Goal: Information Seeking & Learning: Check status

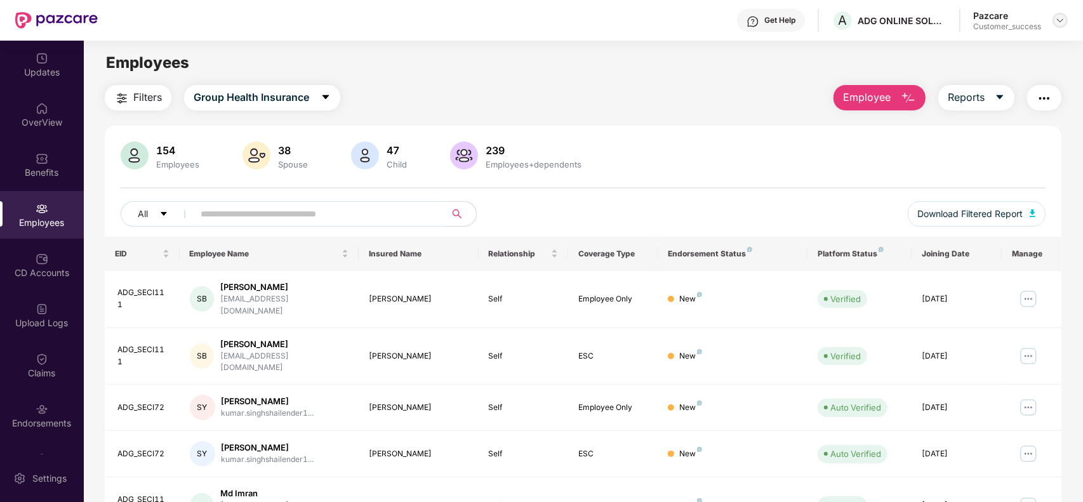
click at [1068, 20] on div at bounding box center [1060, 20] width 15 height 15
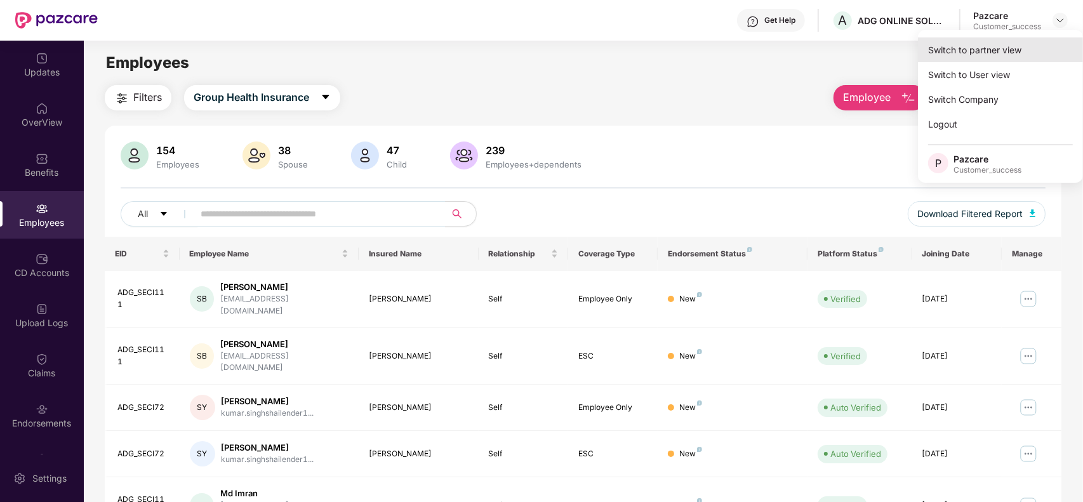
click at [1014, 43] on div "Switch to partner view" at bounding box center [1000, 49] width 165 height 25
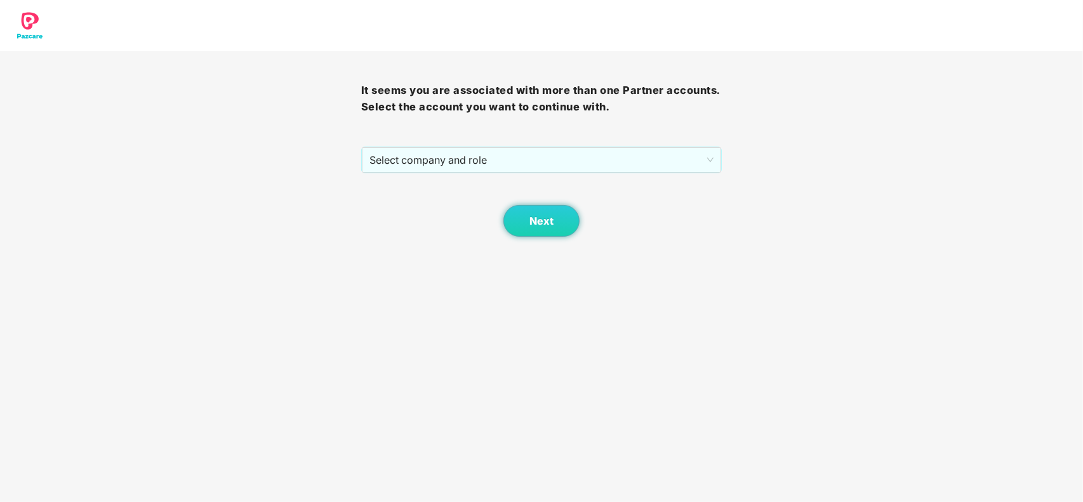
click at [605, 142] on div "It seems you are associated with more than one Partner accounts. Select the acc…" at bounding box center [541, 144] width 361 height 186
click at [545, 167] on span "Select company and role" at bounding box center [542, 160] width 345 height 24
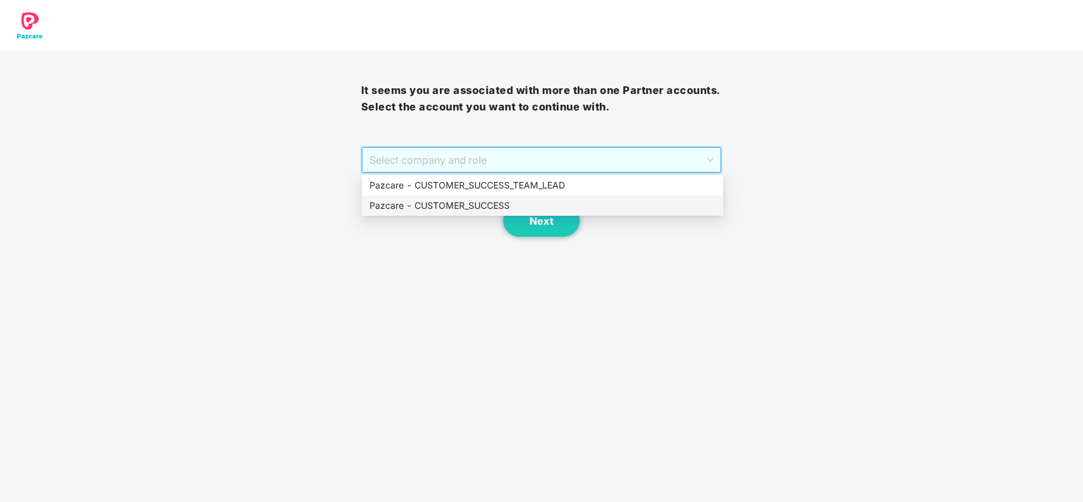
click at [440, 199] on div "Pazcare - CUSTOMER_SUCCESS" at bounding box center [543, 206] width 346 height 14
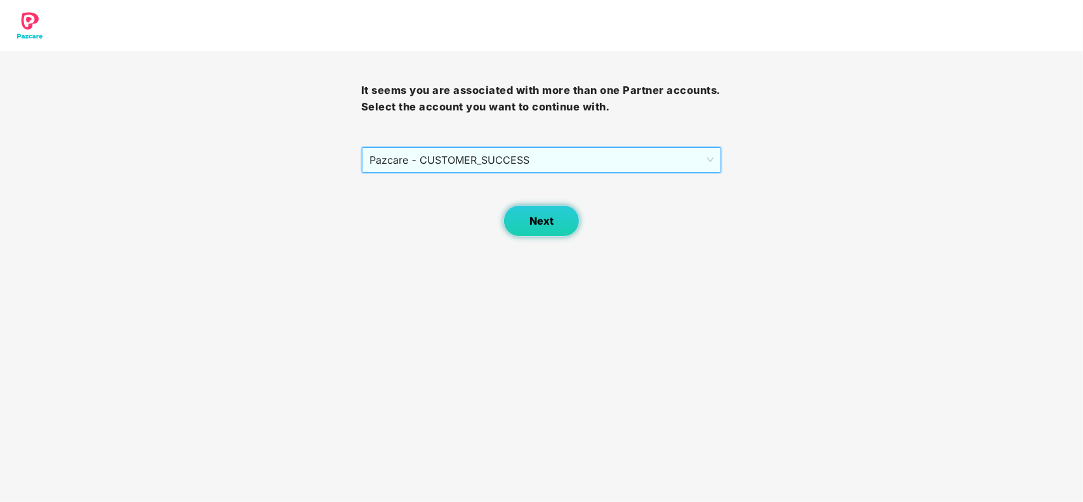
click at [530, 221] on span "Next" at bounding box center [542, 221] width 24 height 12
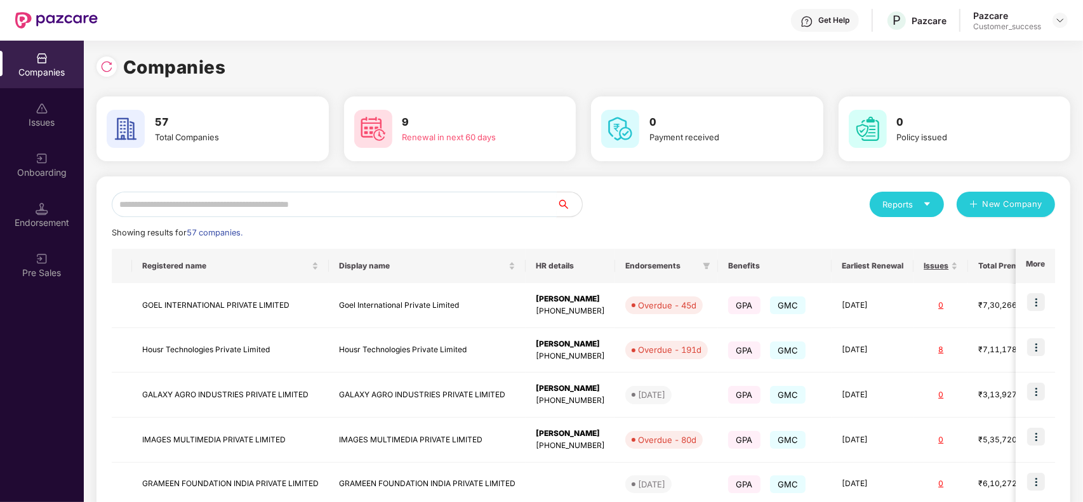
click at [373, 210] on input "text" at bounding box center [334, 204] width 445 height 25
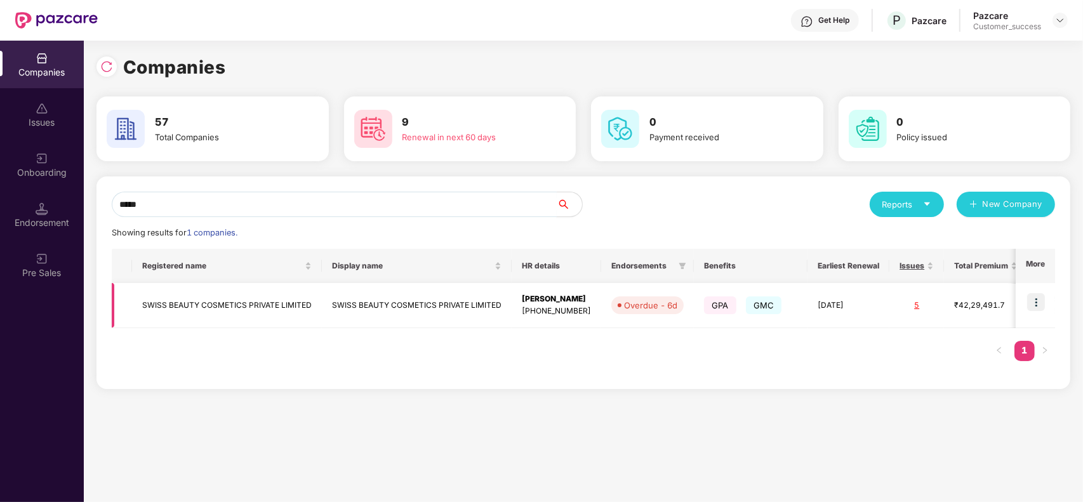
type input "*****"
click at [1033, 302] on img at bounding box center [1037, 302] width 18 height 18
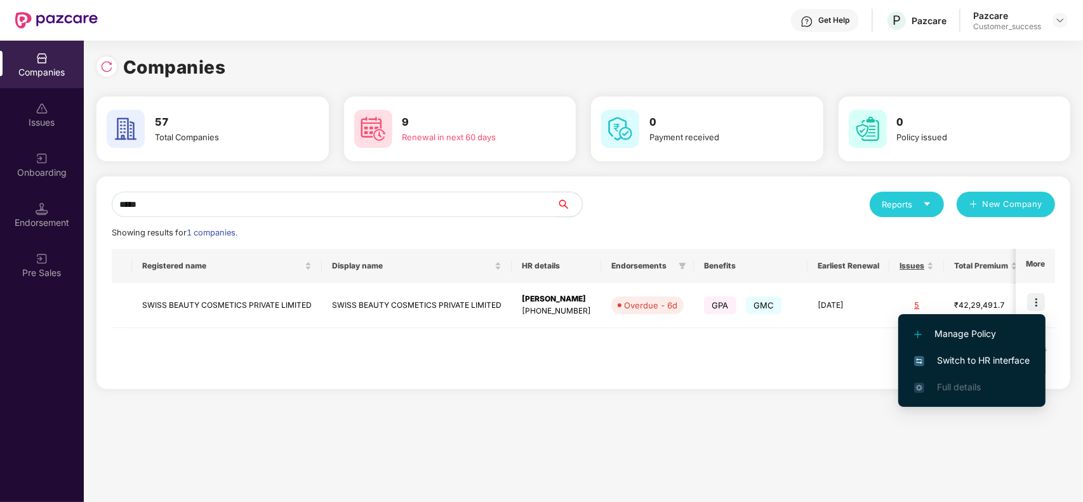
click at [985, 351] on li "Switch to HR interface" at bounding box center [972, 360] width 147 height 27
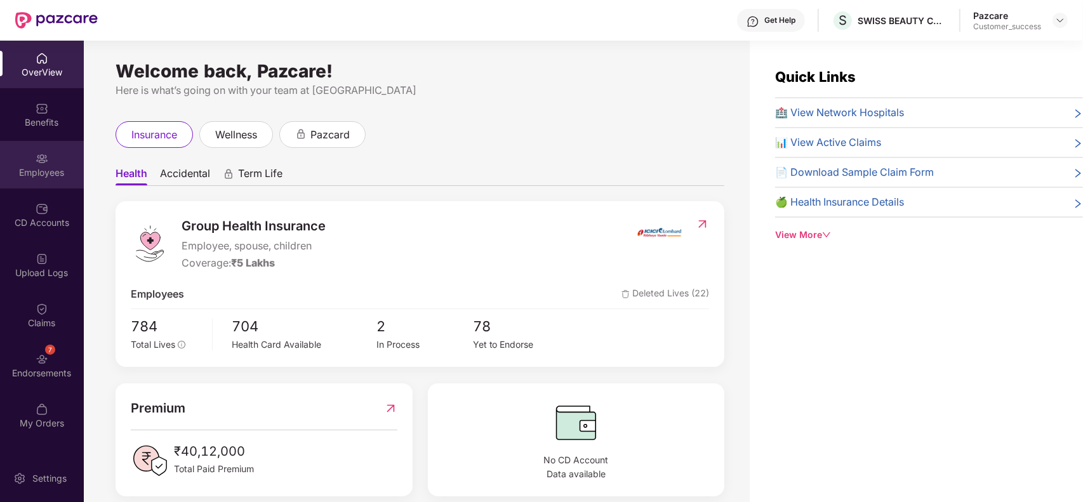
click at [40, 166] on div "Employees" at bounding box center [42, 172] width 84 height 13
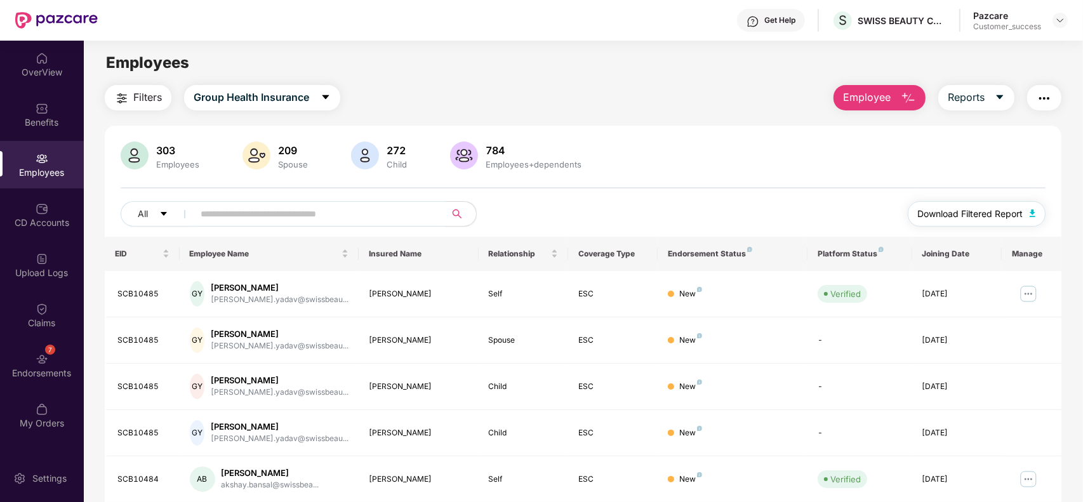
click at [959, 213] on span "Download Filtered Report" at bounding box center [970, 214] width 105 height 14
click at [1059, 16] on img at bounding box center [1061, 20] width 10 height 10
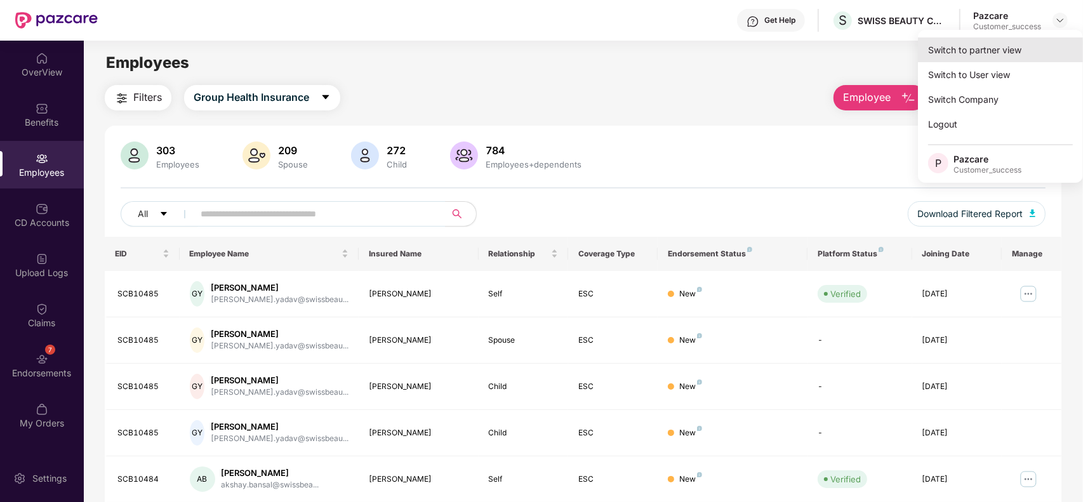
click at [1002, 46] on div "Switch to partner view" at bounding box center [1000, 49] width 165 height 25
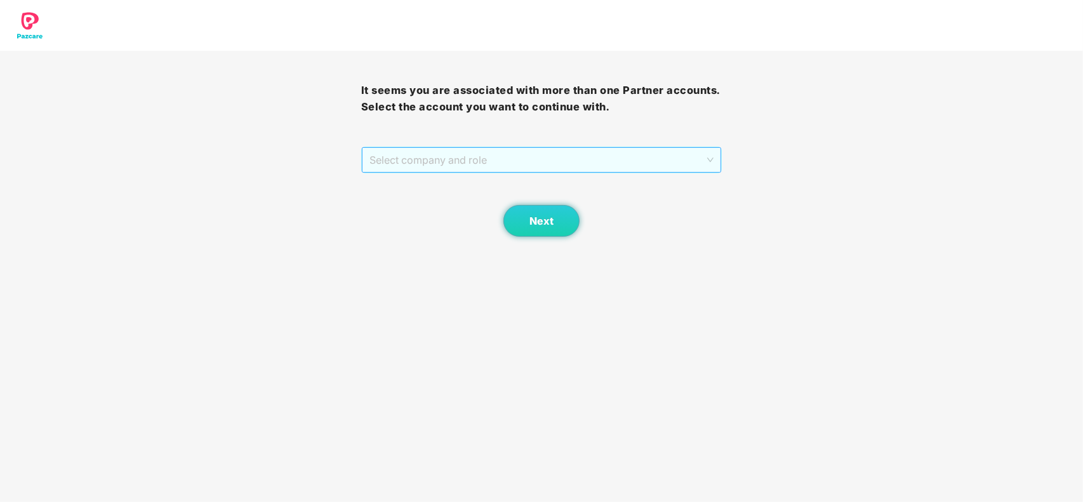
click at [493, 152] on span "Select company and role" at bounding box center [542, 160] width 345 height 24
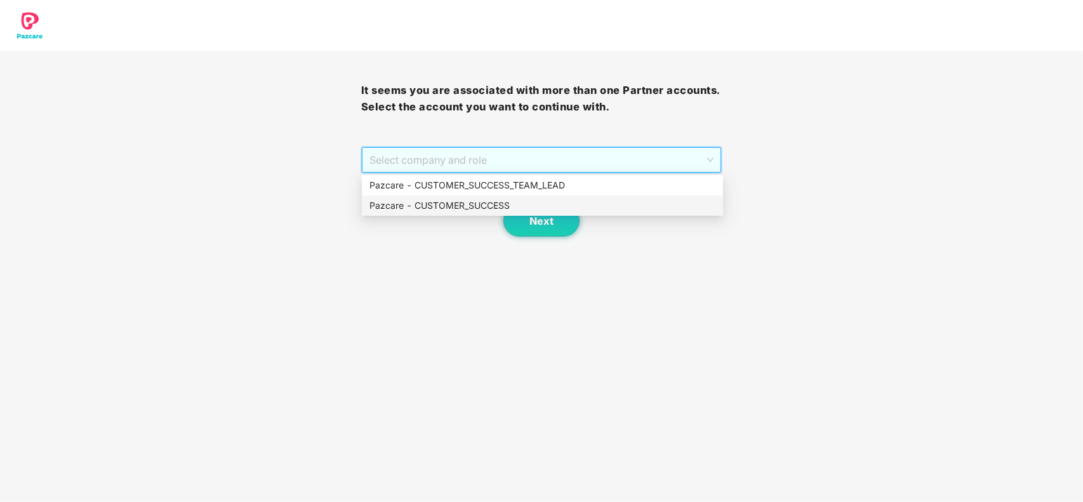
click at [419, 197] on div "Pazcare - CUSTOMER_SUCCESS" at bounding box center [542, 206] width 361 height 20
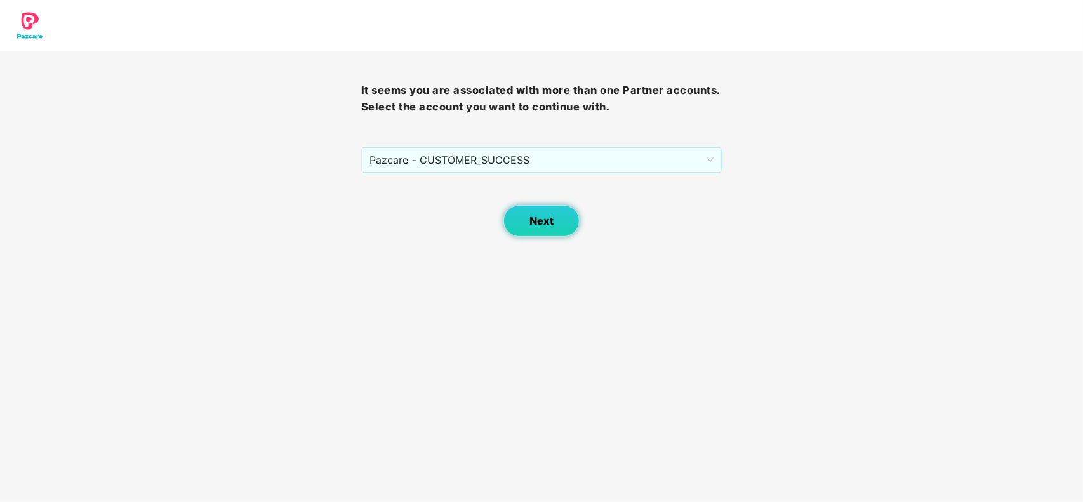
click at [528, 214] on button "Next" at bounding box center [542, 221] width 76 height 32
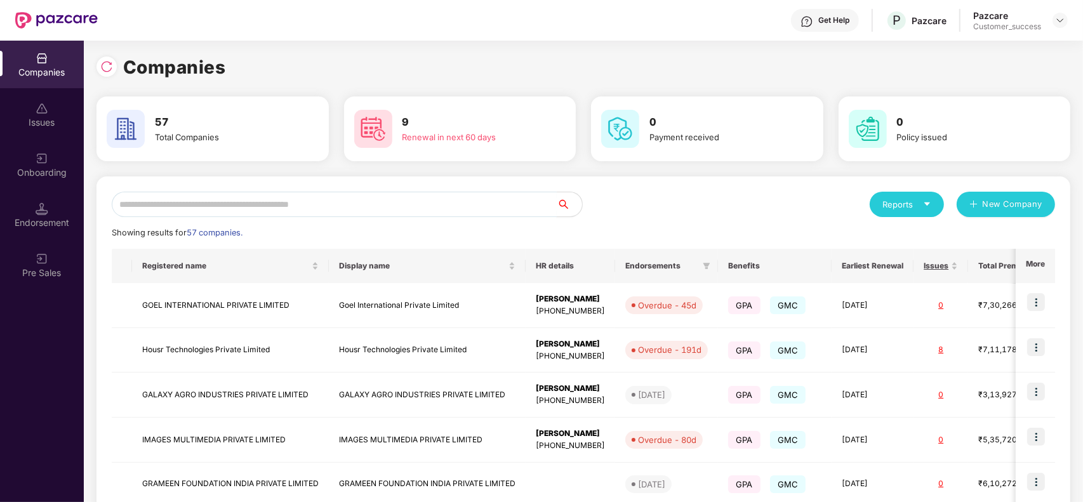
click at [326, 211] on input "text" at bounding box center [334, 204] width 445 height 25
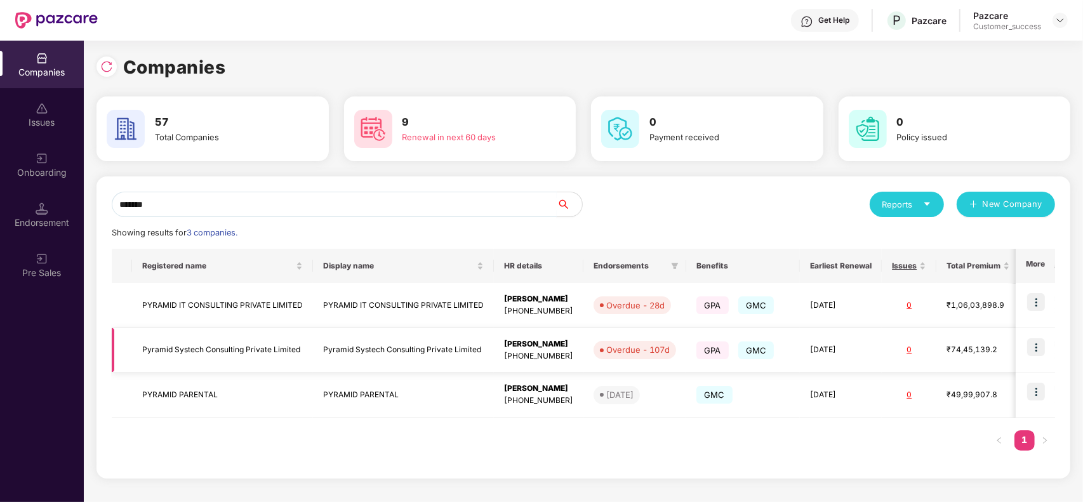
type input "*******"
click at [1036, 347] on img at bounding box center [1037, 348] width 18 height 18
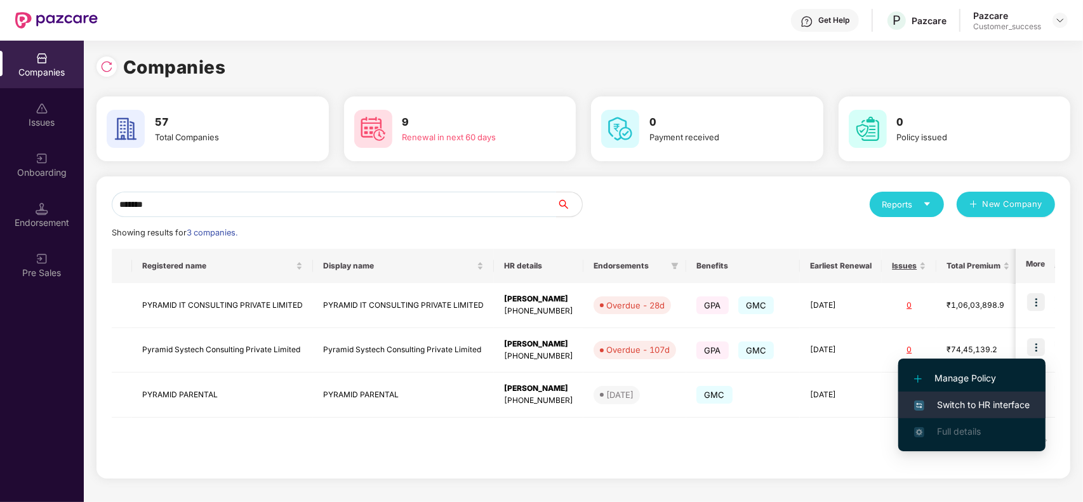
click at [974, 392] on li "Switch to HR interface" at bounding box center [972, 405] width 147 height 27
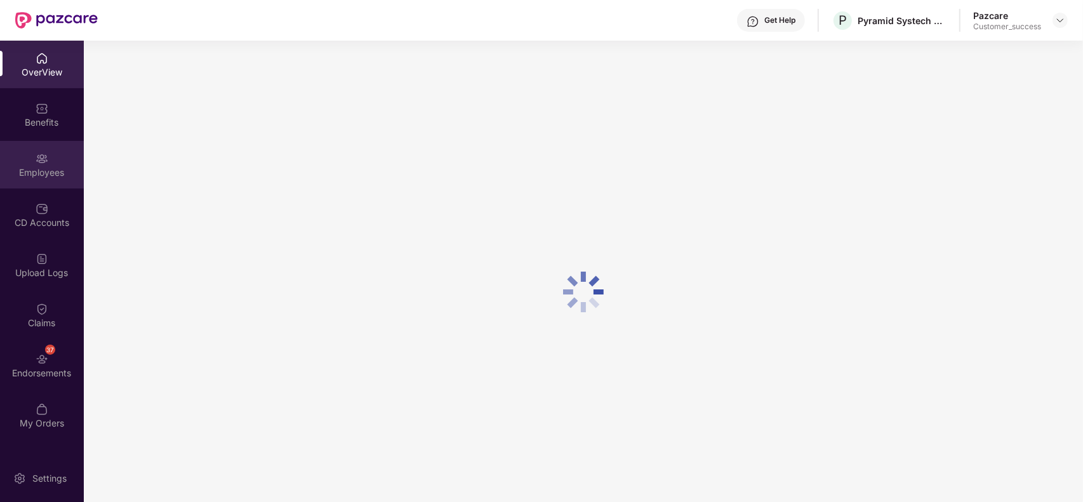
click at [23, 176] on div "Employees" at bounding box center [42, 172] width 84 height 13
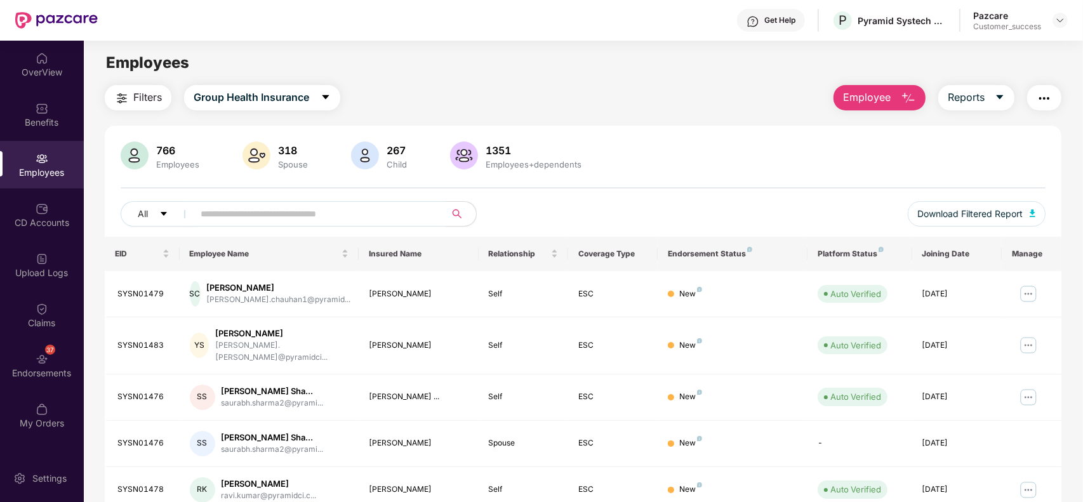
click at [248, 210] on input "text" at bounding box center [315, 214] width 228 height 19
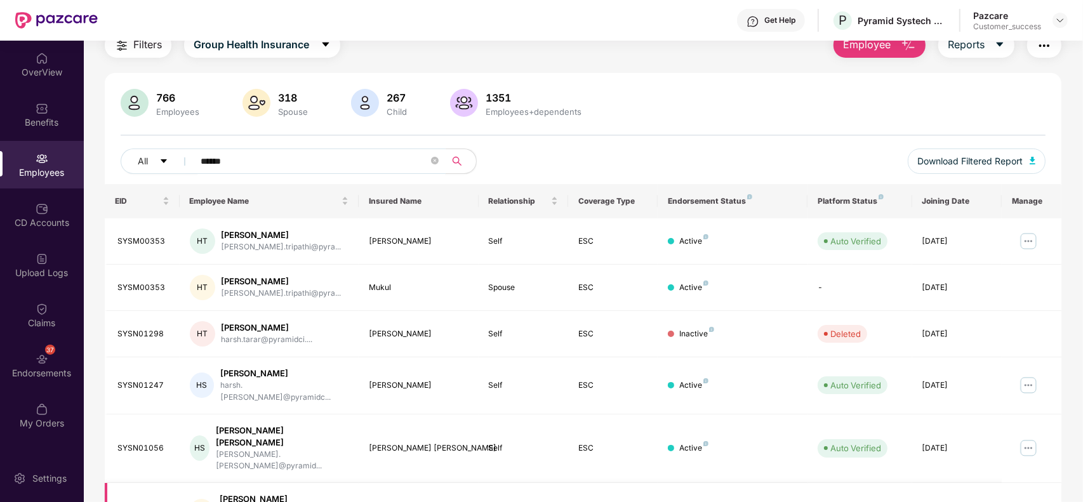
scroll to position [128, 0]
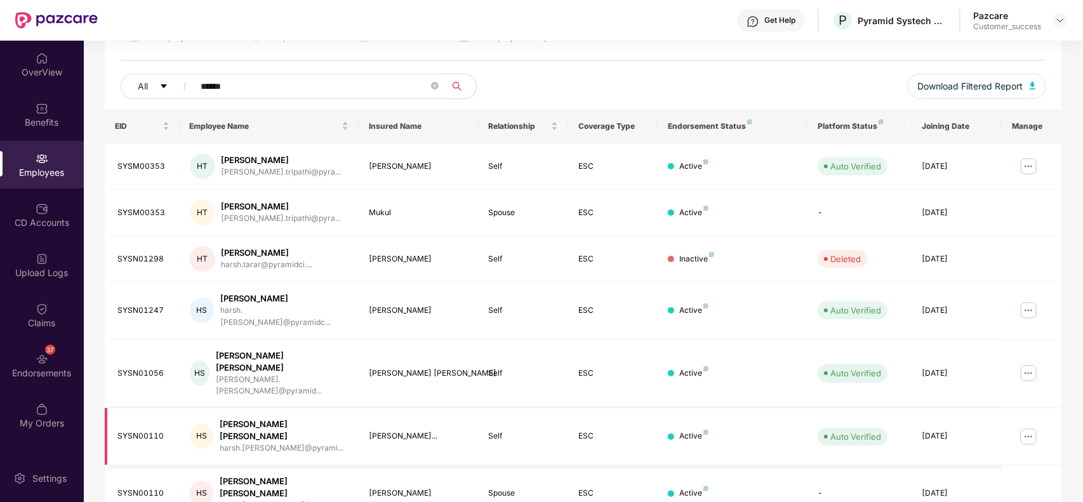
type input "*****"
click at [1031, 427] on img at bounding box center [1029, 437] width 20 height 20
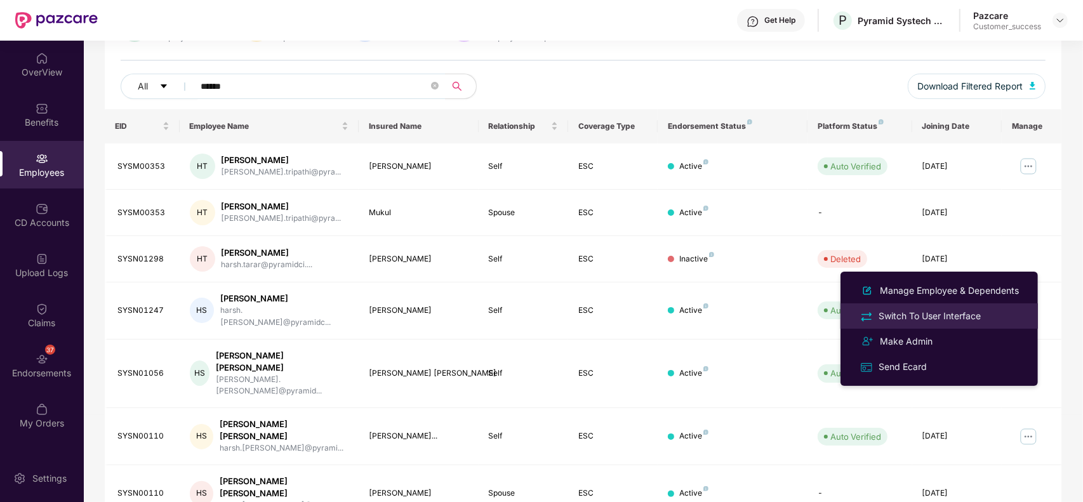
click at [921, 310] on div "Switch To User Interface" at bounding box center [929, 316] width 107 height 14
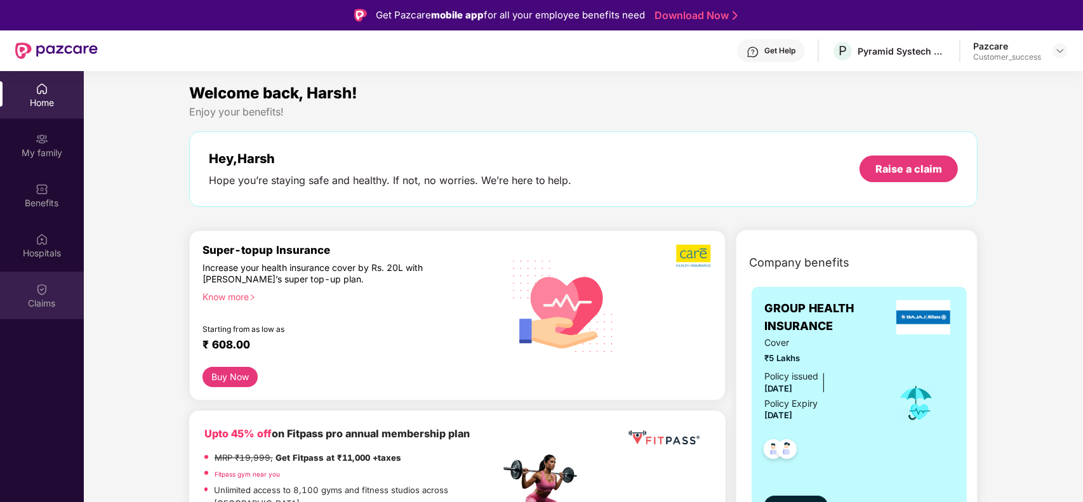
click at [29, 294] on div "Claims" at bounding box center [42, 296] width 84 height 48
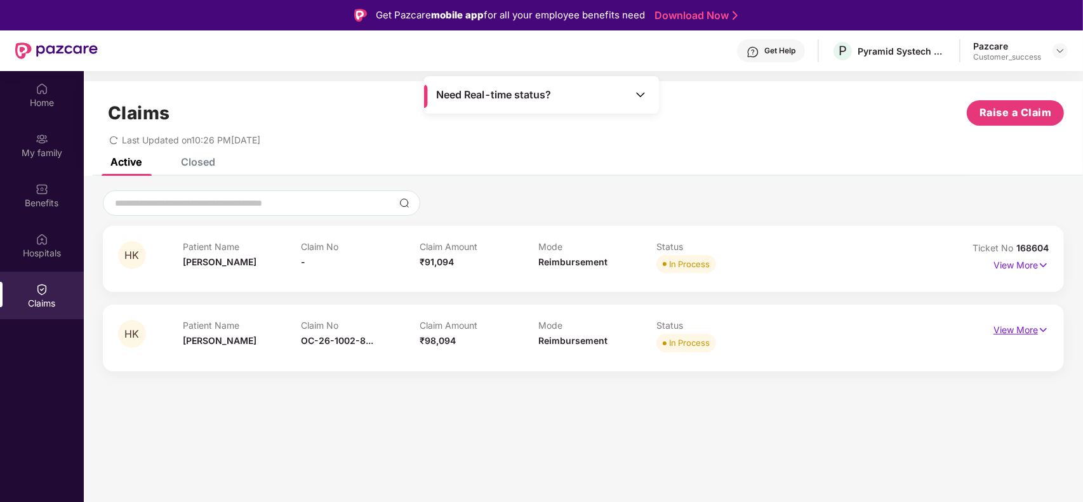
click at [1001, 320] on p "View More" at bounding box center [1021, 328] width 55 height 17
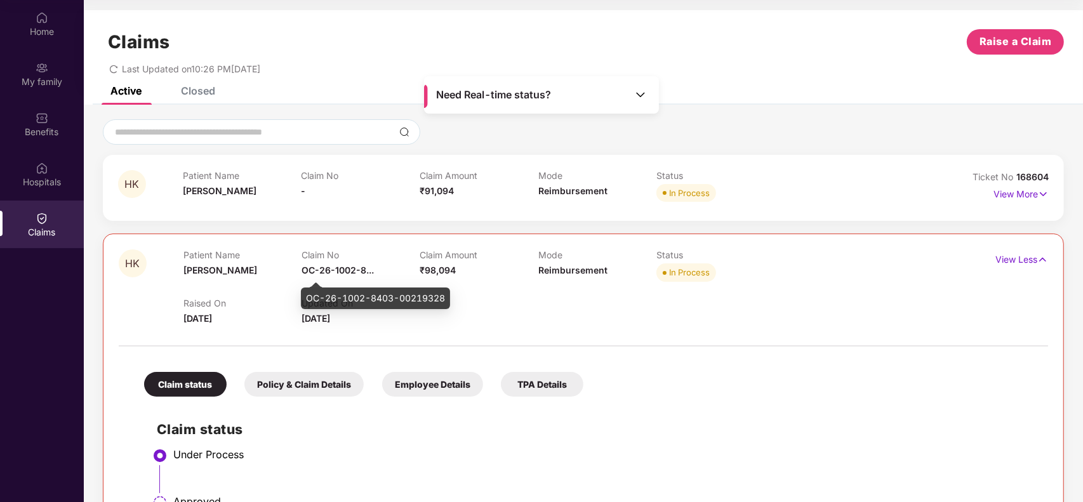
click at [346, 299] on div "OC-26-1002-8403-00219328" at bounding box center [375, 299] width 149 height 22
copy div "OC-26-1002-8403-00219328"
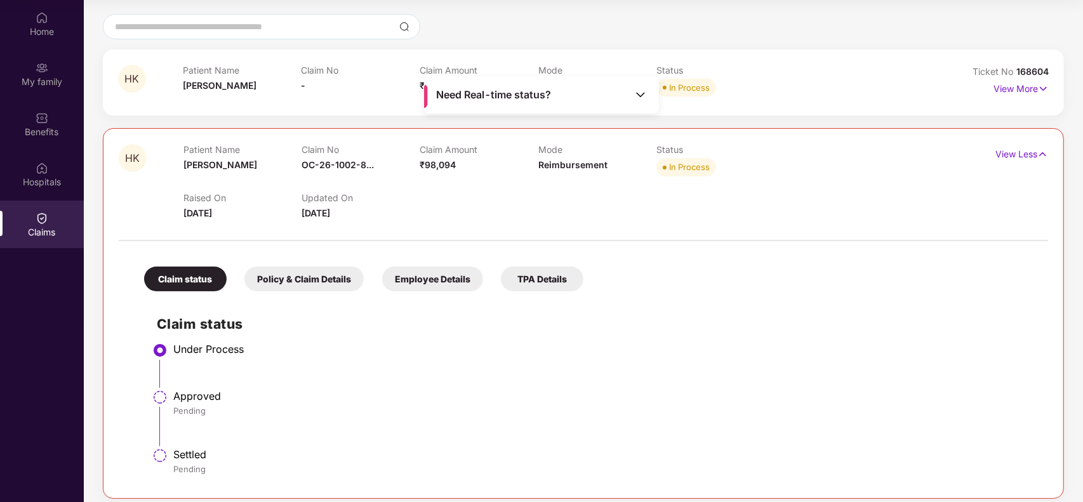
scroll to position [106, 0]
click at [361, 436] on li "Approved Pending" at bounding box center [596, 423] width 879 height 58
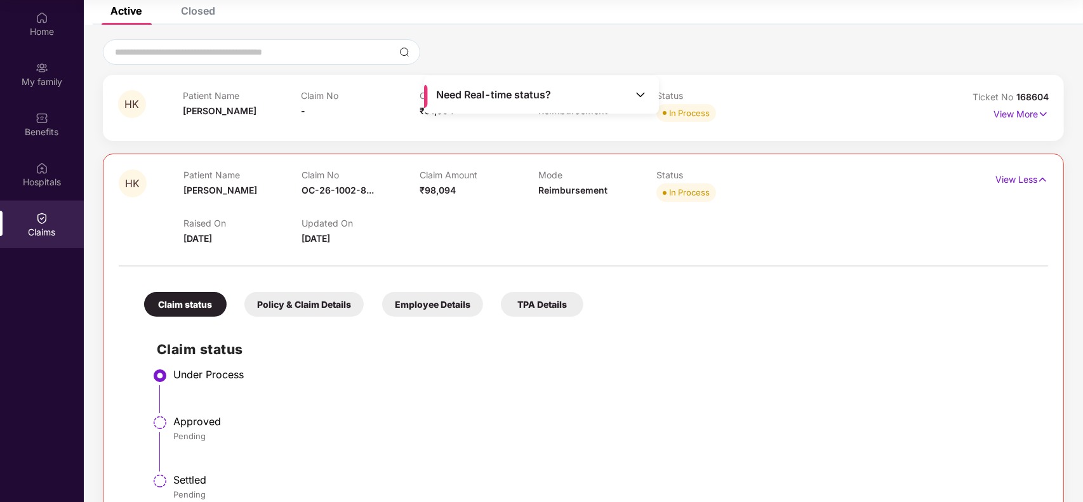
scroll to position [61, 0]
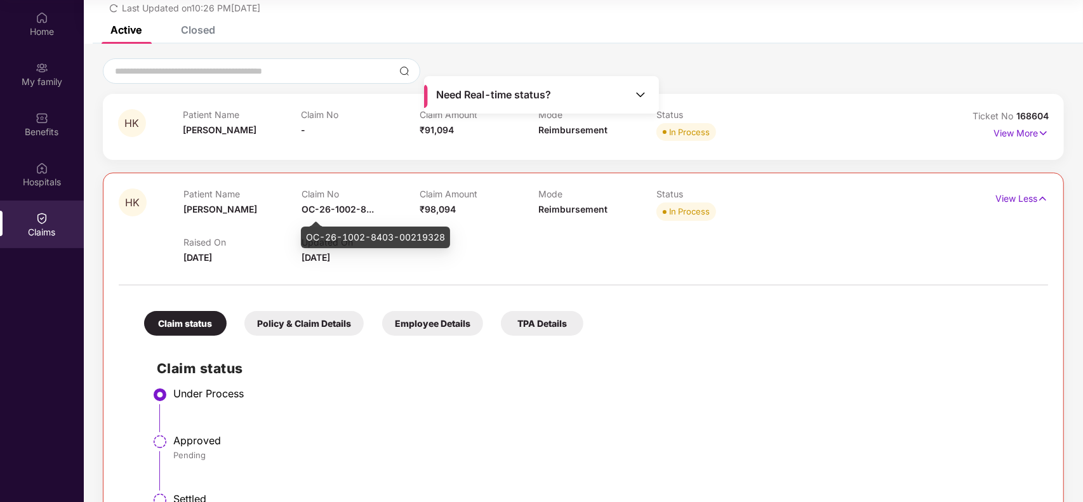
click at [325, 235] on div "OC-26-1002-8403-00219328" at bounding box center [375, 238] width 149 height 22
copy div "OC-26-1002-8403-00219328"
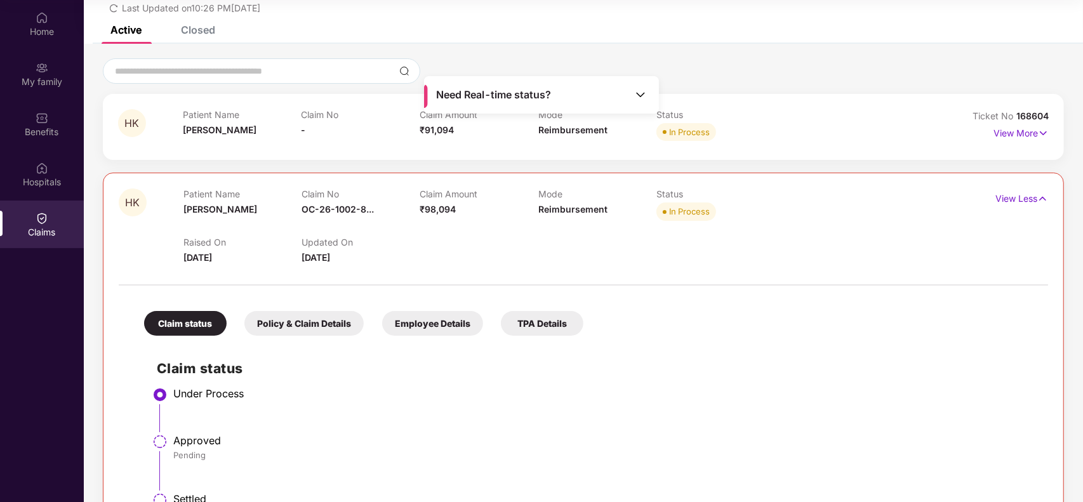
click at [638, 84] on div "Need Real-time status?" at bounding box center [541, 94] width 235 height 37
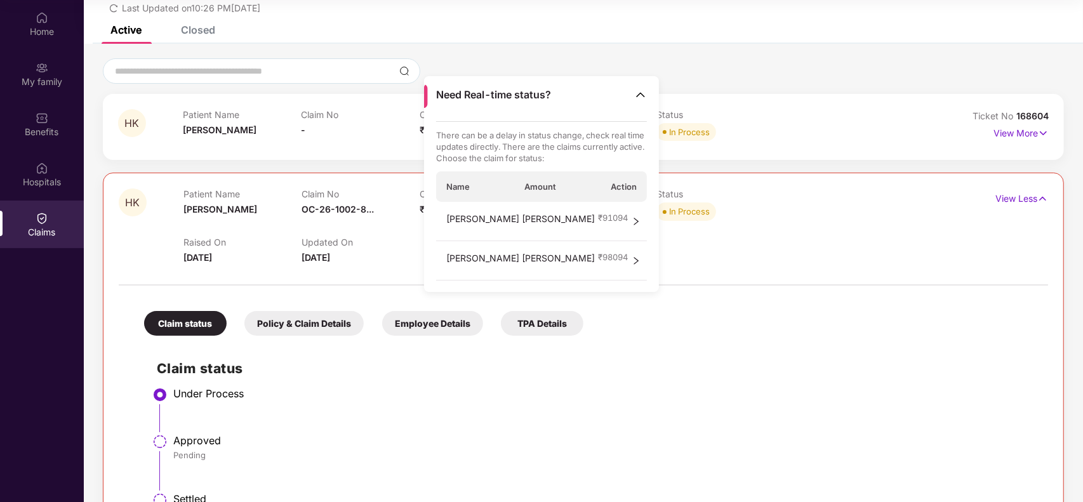
scroll to position [0, 0]
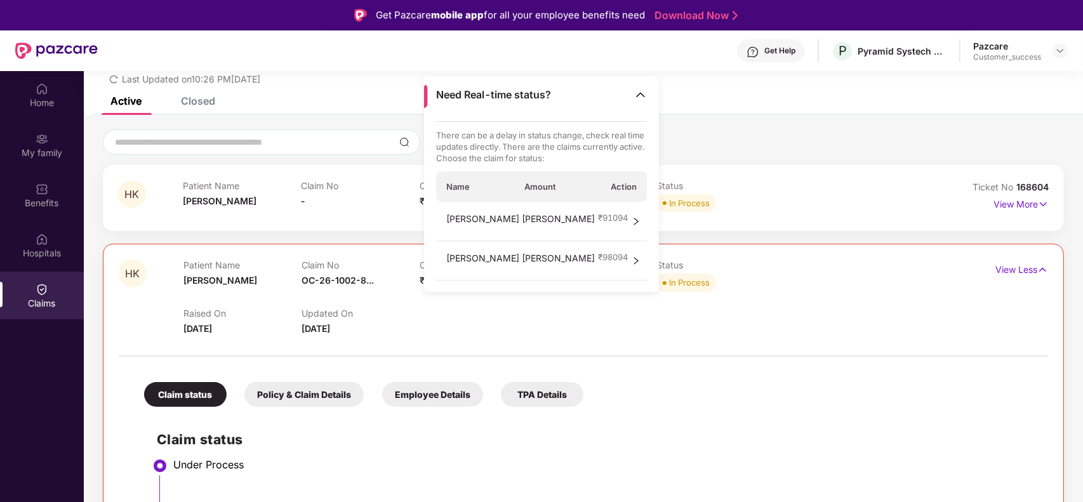
click at [635, 259] on icon "right" at bounding box center [636, 261] width 9 height 9
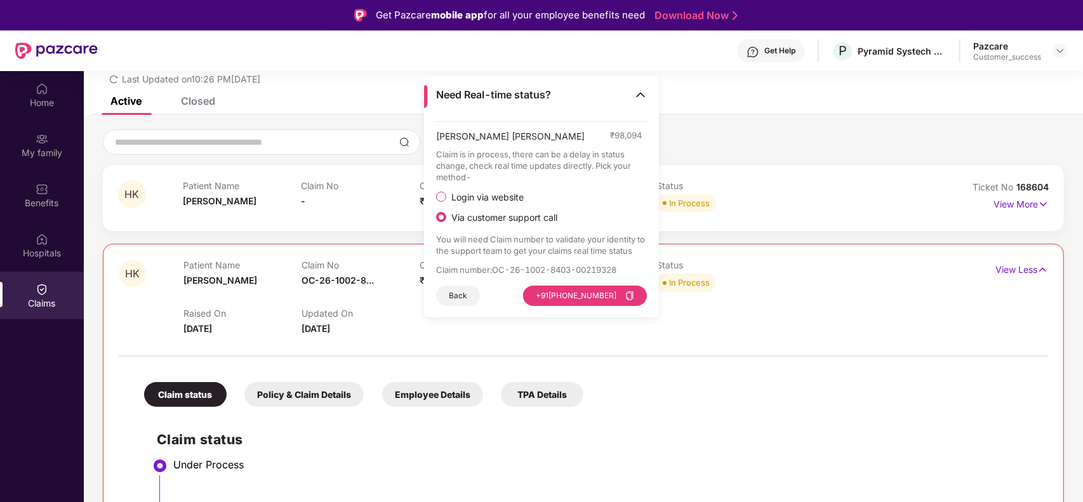
click at [646, 93] on img at bounding box center [640, 94] width 13 height 13
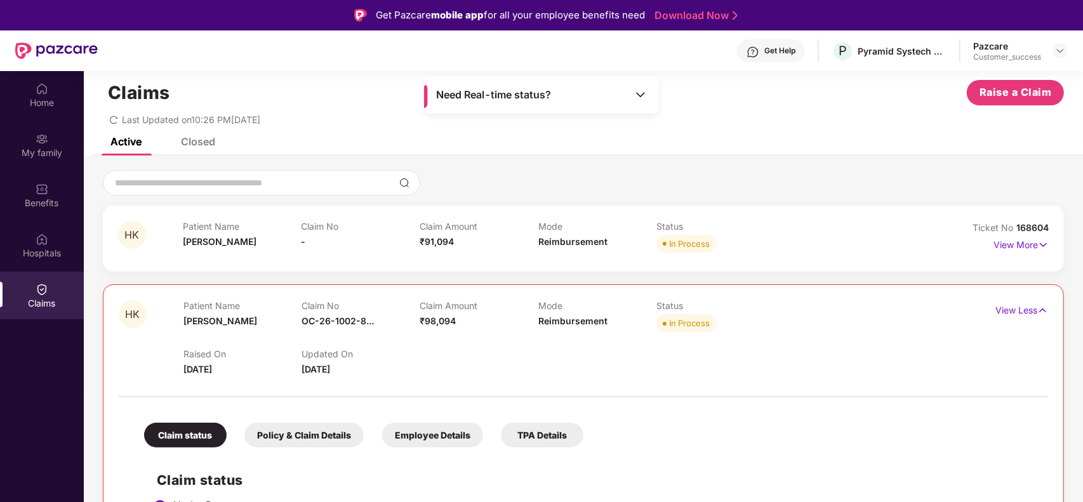
scroll to position [20, 0]
click at [1027, 310] on p "View Less" at bounding box center [1022, 309] width 53 height 17
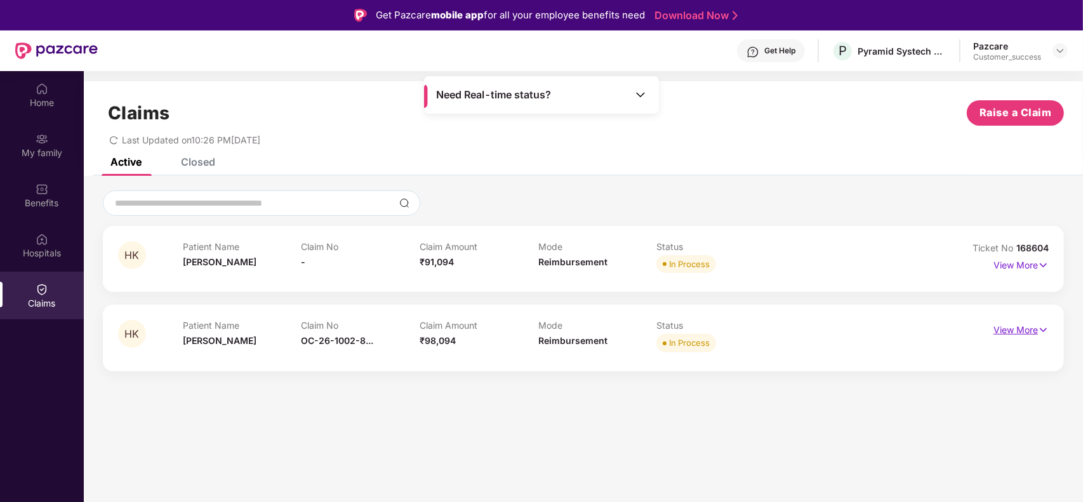
click at [1007, 328] on p "View More" at bounding box center [1021, 328] width 55 height 17
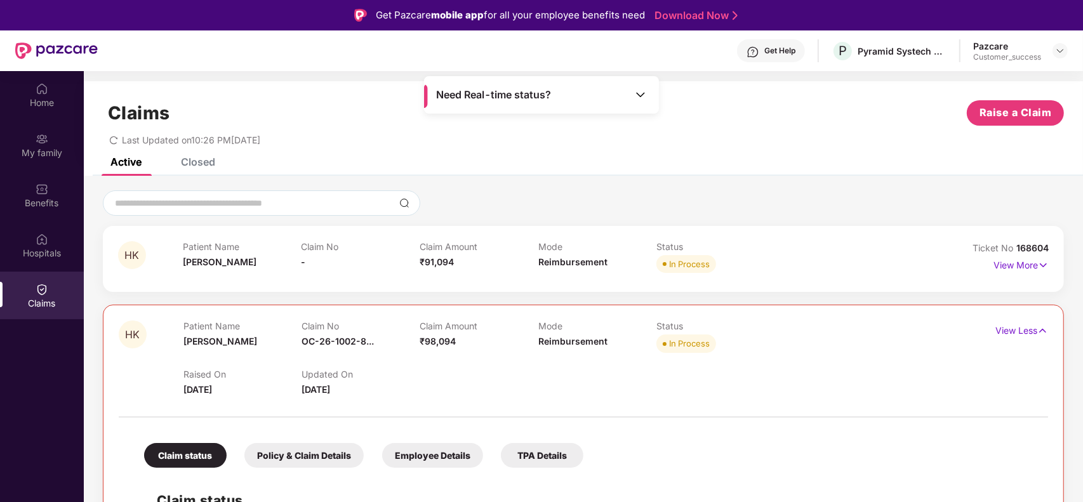
scroll to position [115, 0]
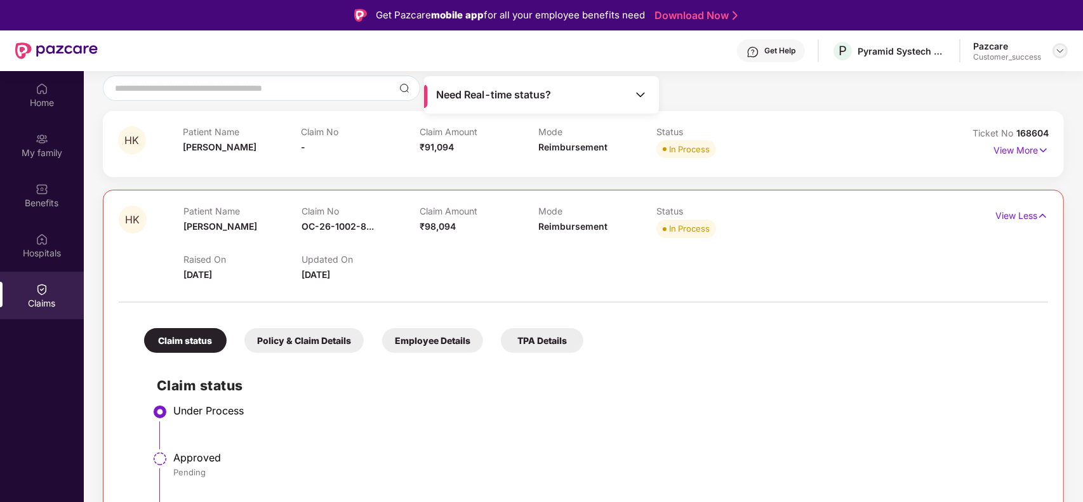
click at [1059, 55] on img at bounding box center [1061, 51] width 10 height 10
click at [986, 75] on div "Switch to partner view" at bounding box center [1000, 79] width 165 height 25
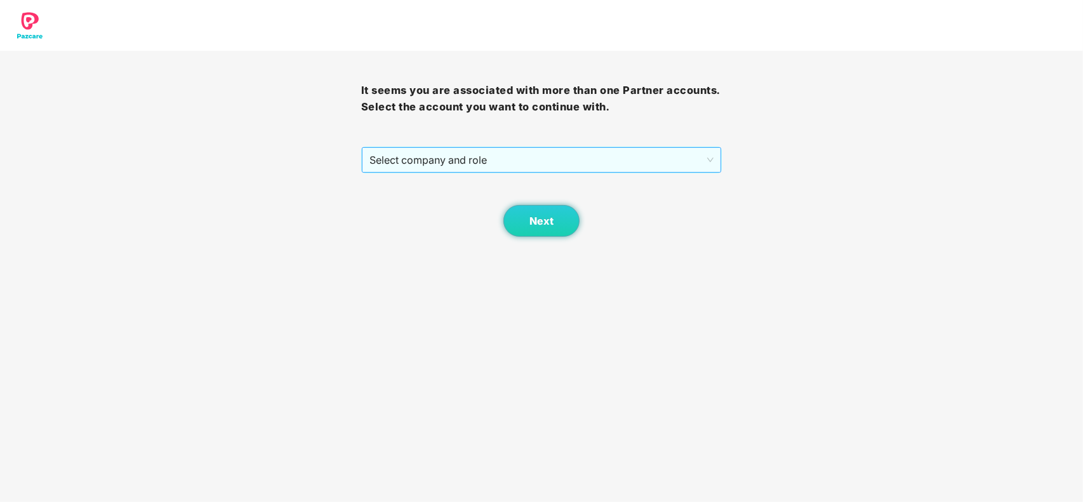
click at [481, 159] on span "Select company and role" at bounding box center [542, 160] width 345 height 24
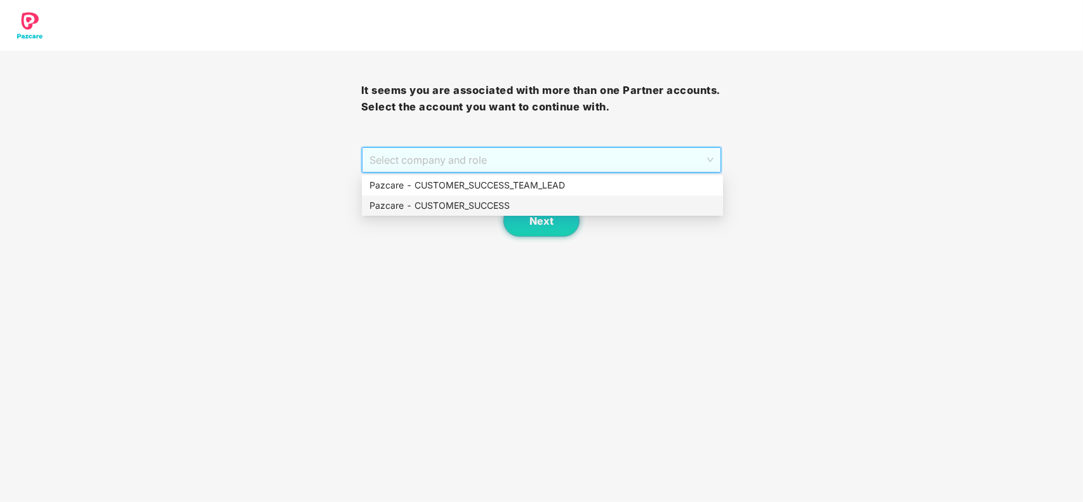
click at [437, 205] on div "Pazcare - CUSTOMER_SUCCESS" at bounding box center [543, 206] width 346 height 14
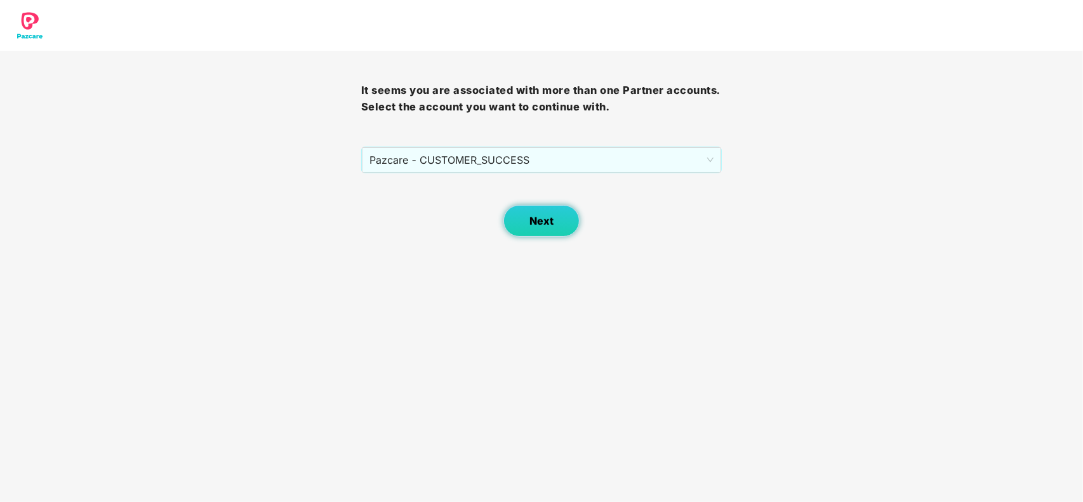
click at [530, 219] on span "Next" at bounding box center [542, 221] width 24 height 12
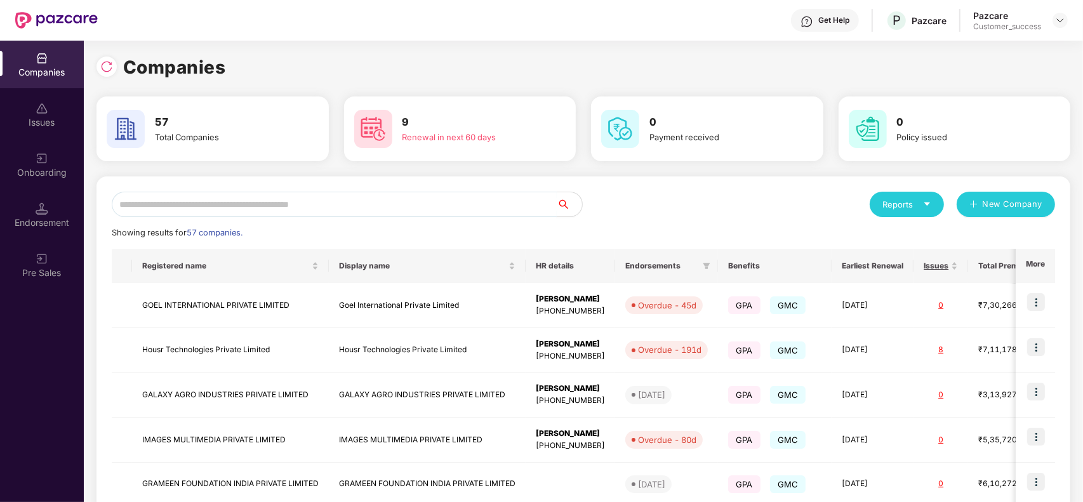
click at [215, 208] on input "text" at bounding box center [334, 204] width 445 height 25
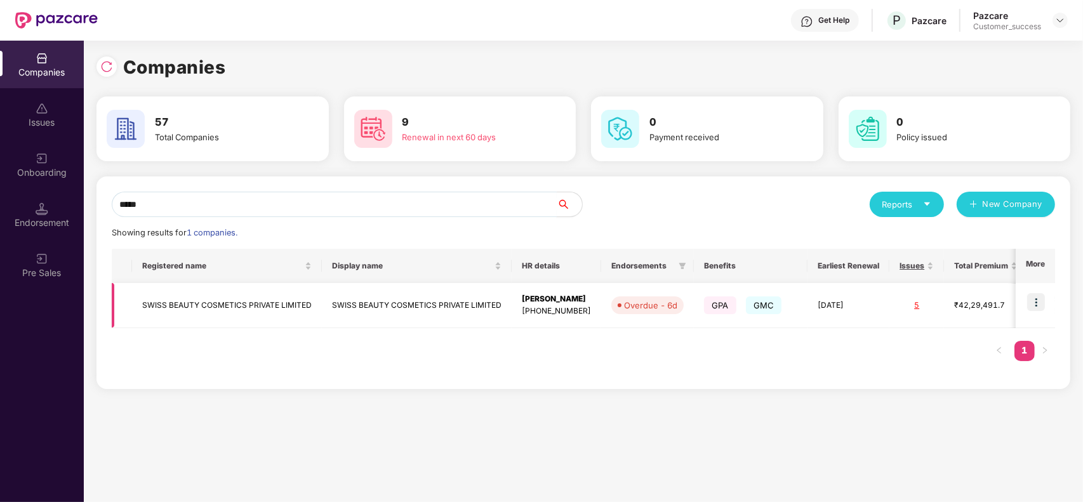
type input "*****"
click at [1032, 309] on img at bounding box center [1037, 302] width 18 height 18
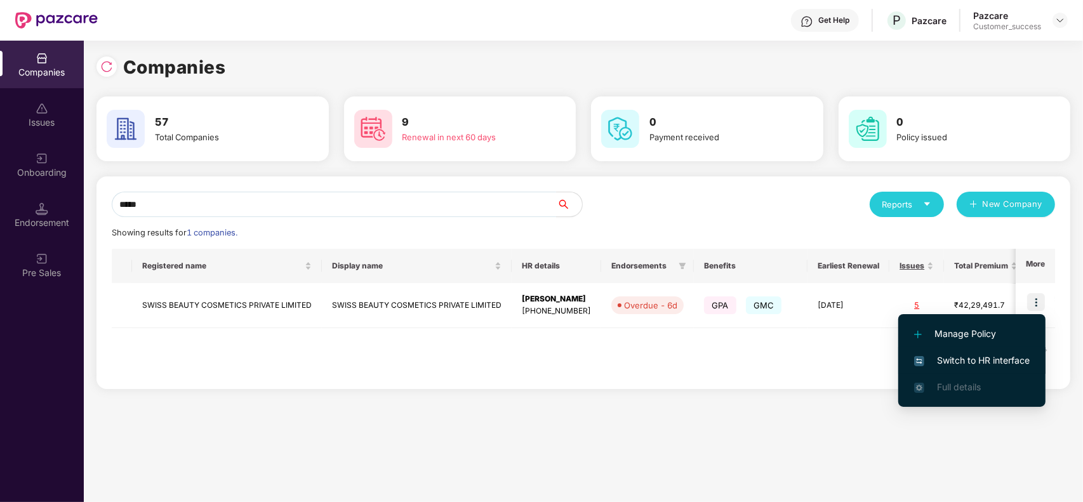
click at [986, 359] on span "Switch to HR interface" at bounding box center [973, 361] width 116 height 14
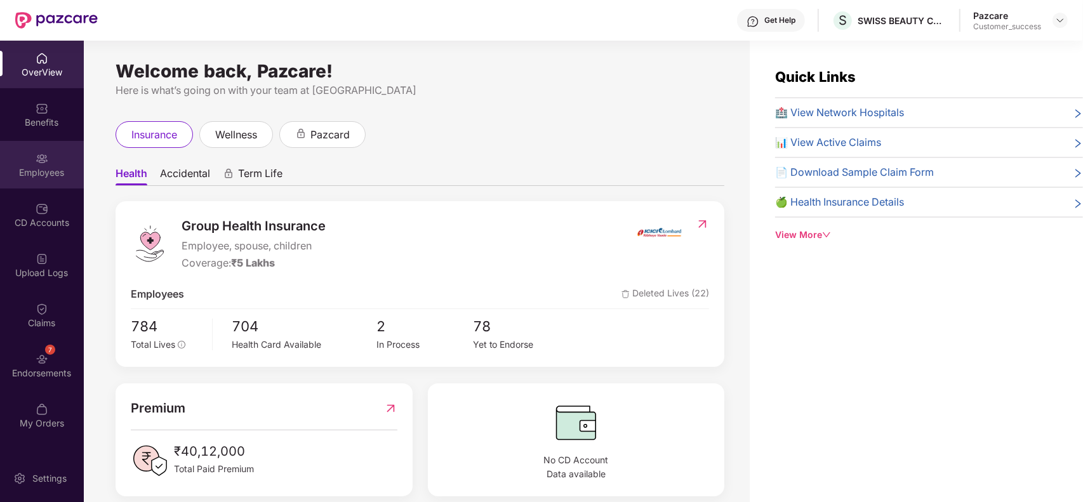
click at [33, 170] on div "Employees" at bounding box center [42, 172] width 84 height 13
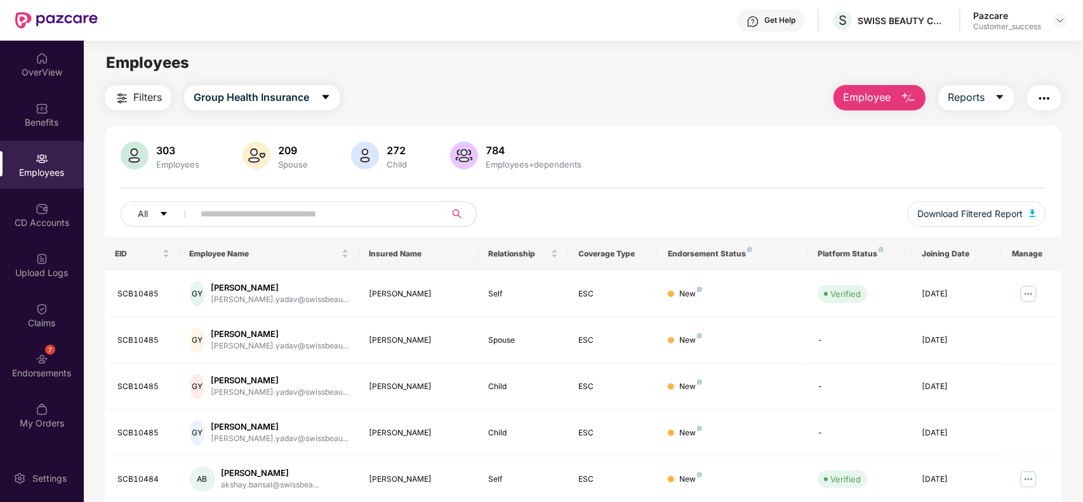
click at [233, 213] on input "text" at bounding box center [315, 214] width 228 height 19
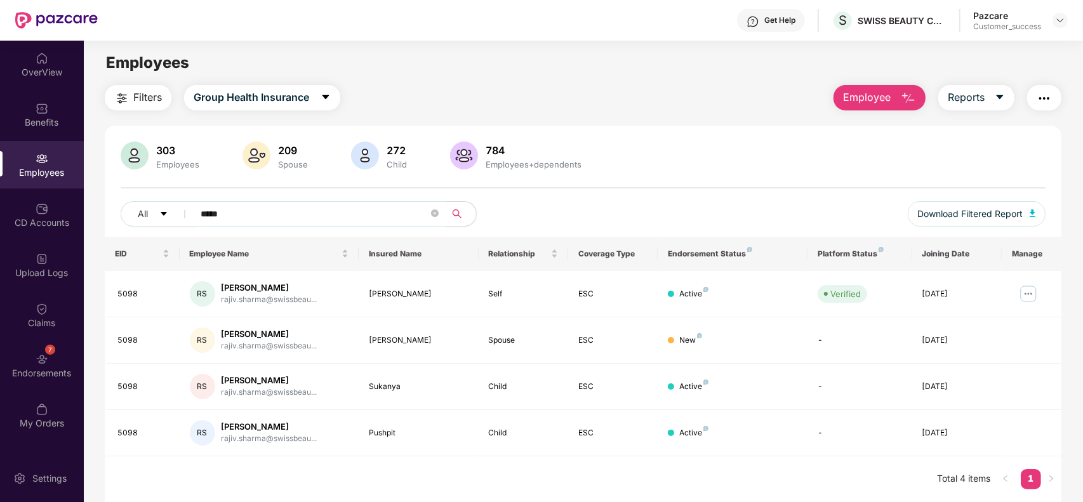
type input "*****"
click at [1057, 20] on img at bounding box center [1061, 20] width 10 height 10
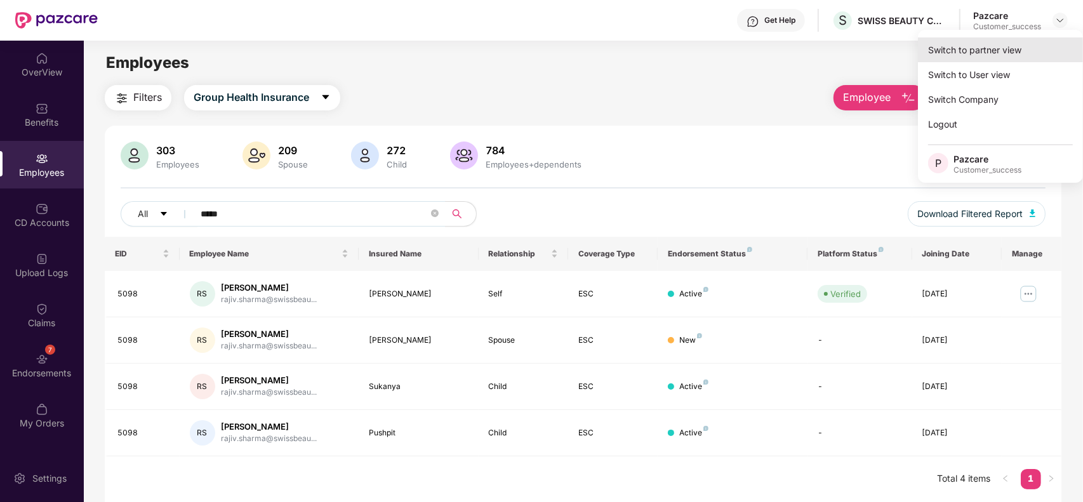
click at [1013, 52] on div "Switch to partner view" at bounding box center [1000, 49] width 165 height 25
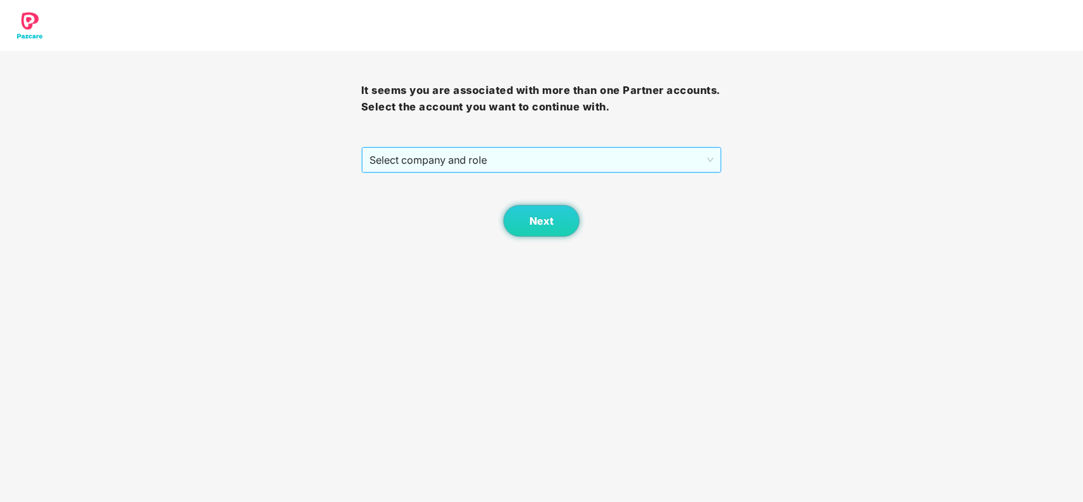
click at [642, 147] on div "It seems you are associated with more than one Partner accounts. Select the acc…" at bounding box center [541, 144] width 361 height 186
click at [627, 151] on span "Select company and role" at bounding box center [542, 160] width 345 height 24
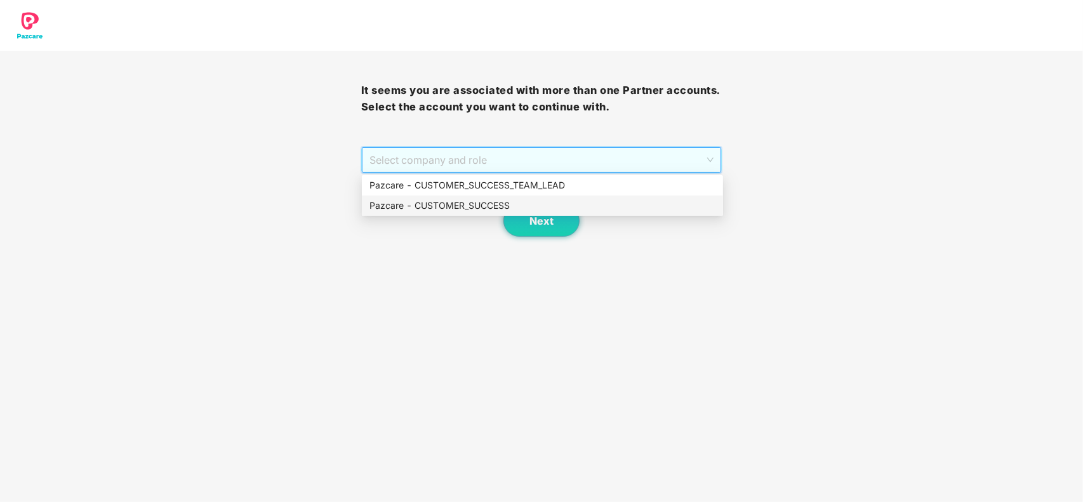
click at [481, 199] on div "Pazcare - CUSTOMER_SUCCESS" at bounding box center [543, 206] width 346 height 14
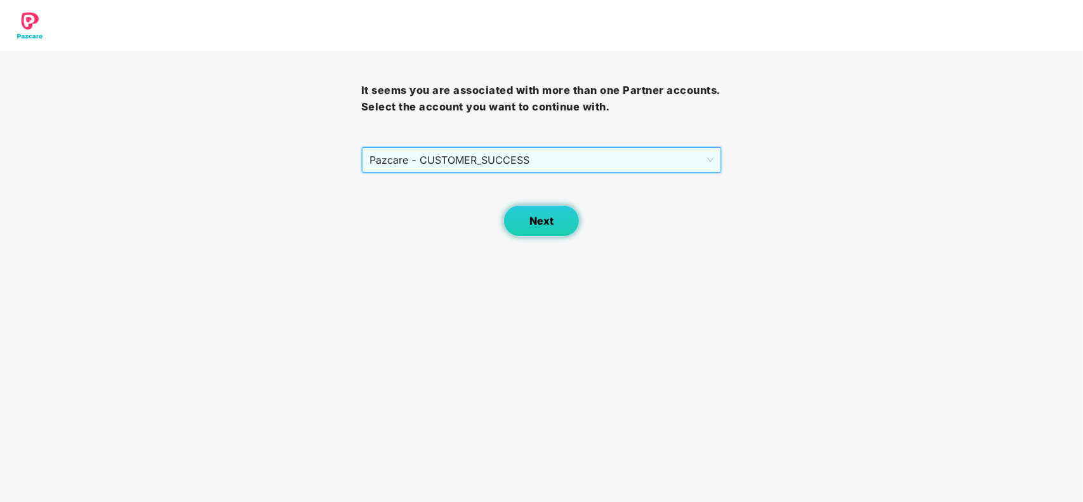
click at [529, 232] on button "Next" at bounding box center [542, 221] width 76 height 32
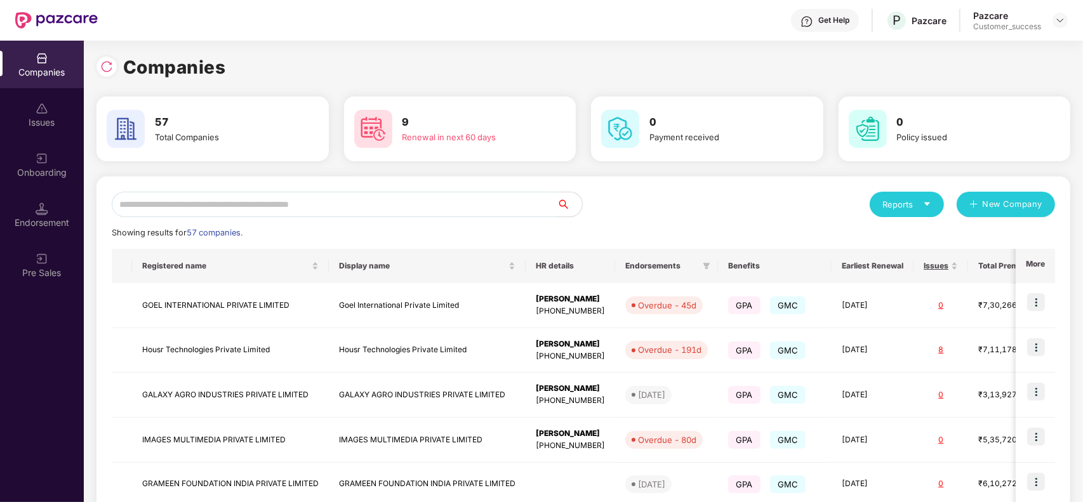
click at [296, 208] on input "text" at bounding box center [334, 204] width 445 height 25
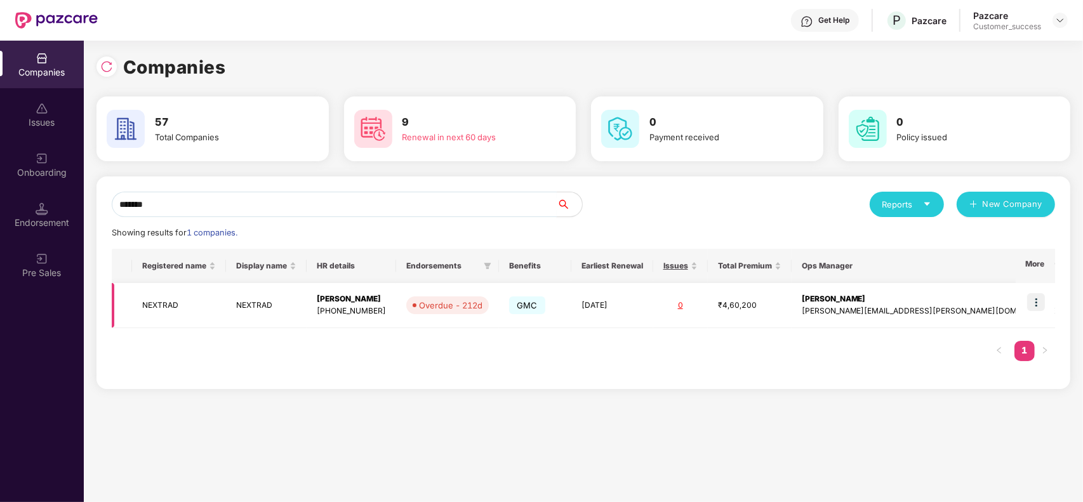
type input "*******"
click at [265, 305] on td "NEXTRAD" at bounding box center [266, 305] width 81 height 45
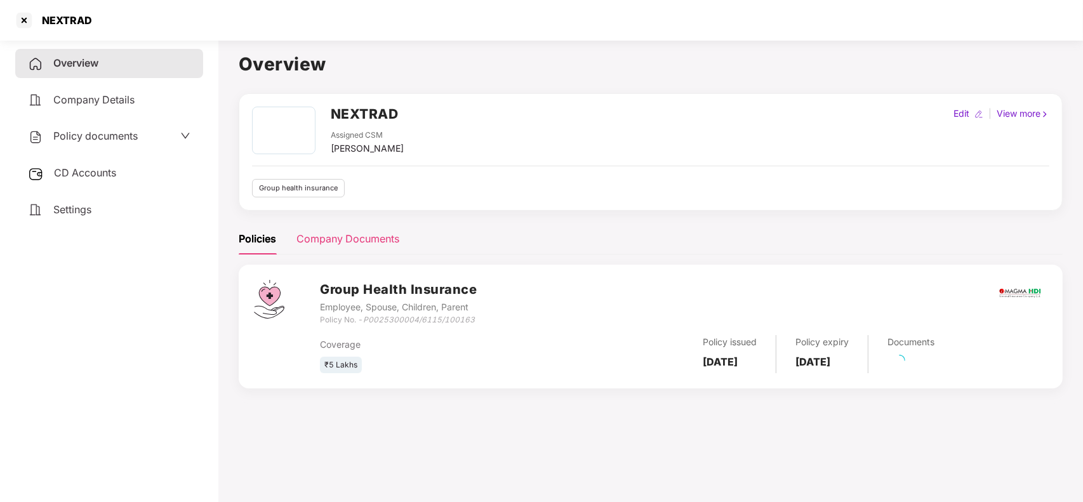
click at [363, 245] on div "Company Documents" at bounding box center [348, 239] width 103 height 16
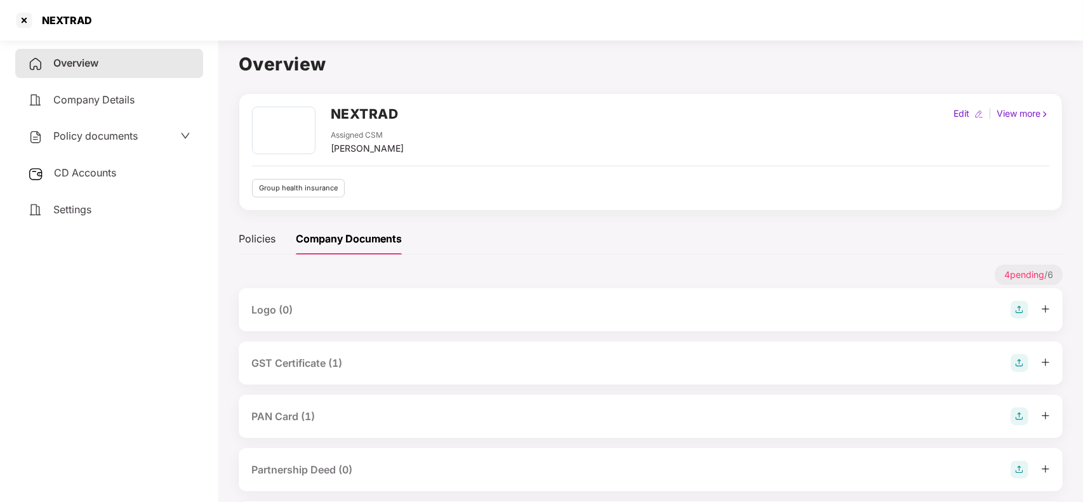
click at [324, 427] on div "PAN Card (1)" at bounding box center [651, 416] width 824 height 43
click at [348, 419] on div "PAN Card (1)" at bounding box center [651, 417] width 799 height 18
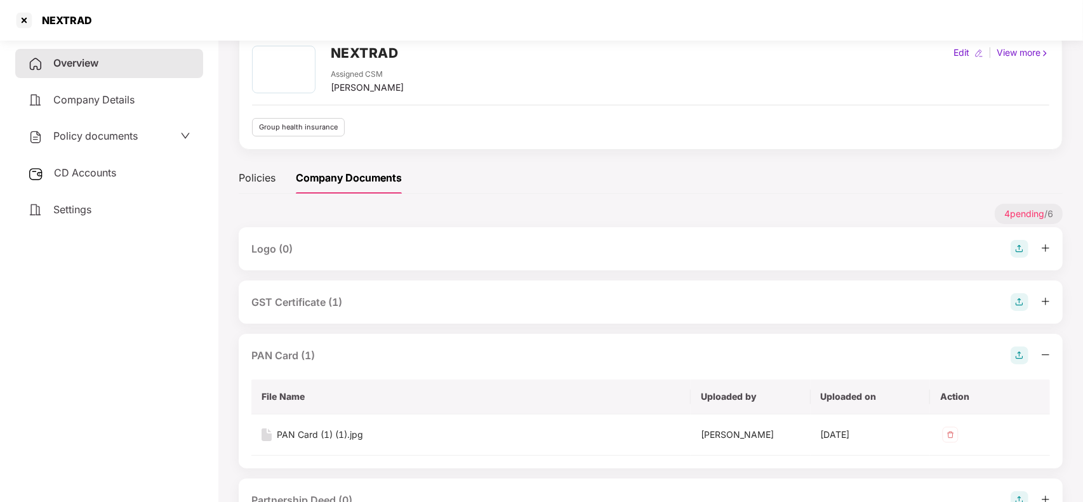
scroll to position [64, 0]
click at [312, 430] on div "PAN Card (1) (1).jpg" at bounding box center [320, 433] width 86 height 14
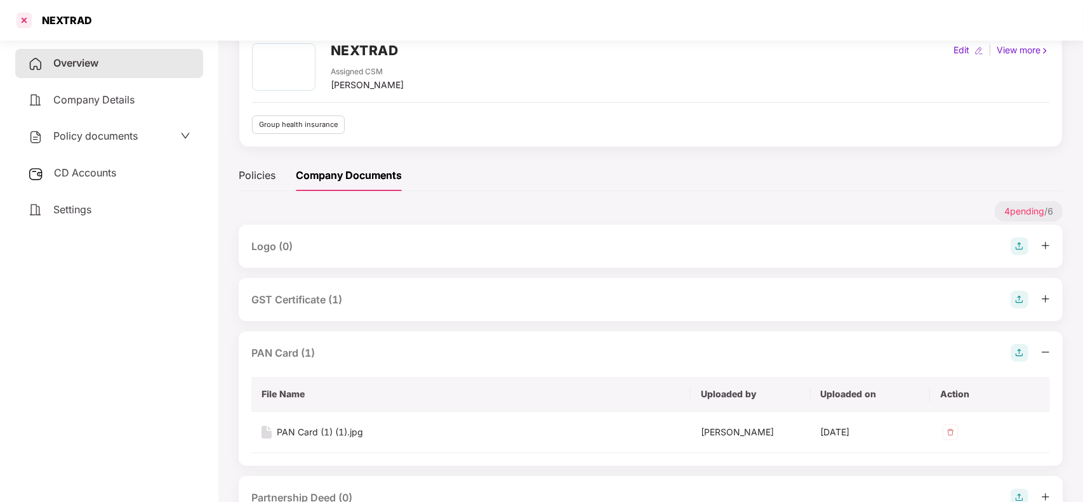
click at [24, 22] on div at bounding box center [24, 20] width 20 height 20
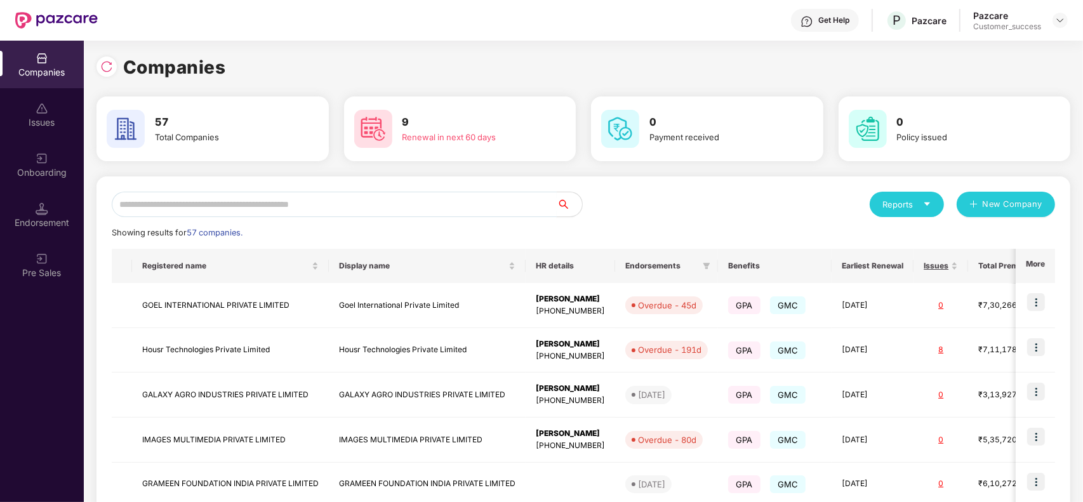
click at [239, 195] on input "text" at bounding box center [334, 204] width 445 height 25
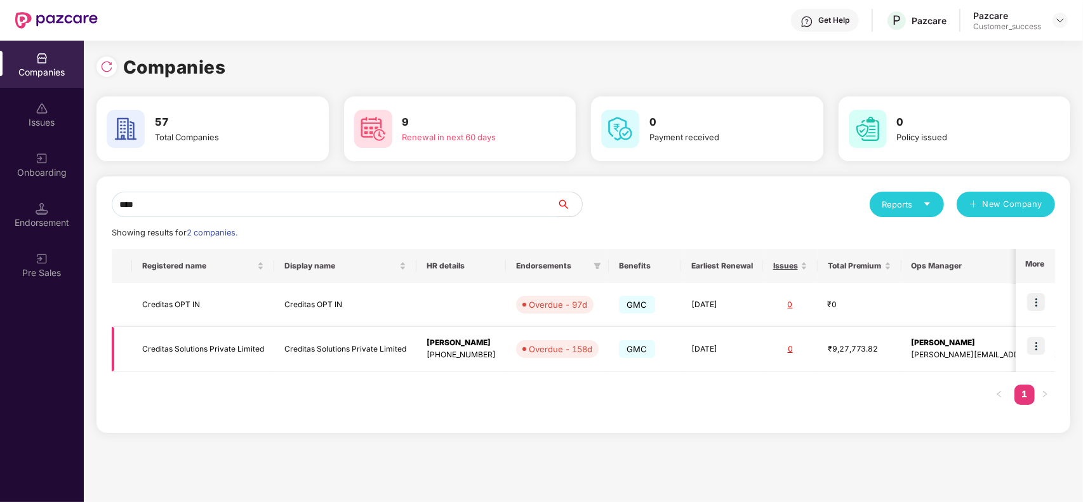
type input "****"
click at [1040, 351] on img at bounding box center [1037, 346] width 18 height 18
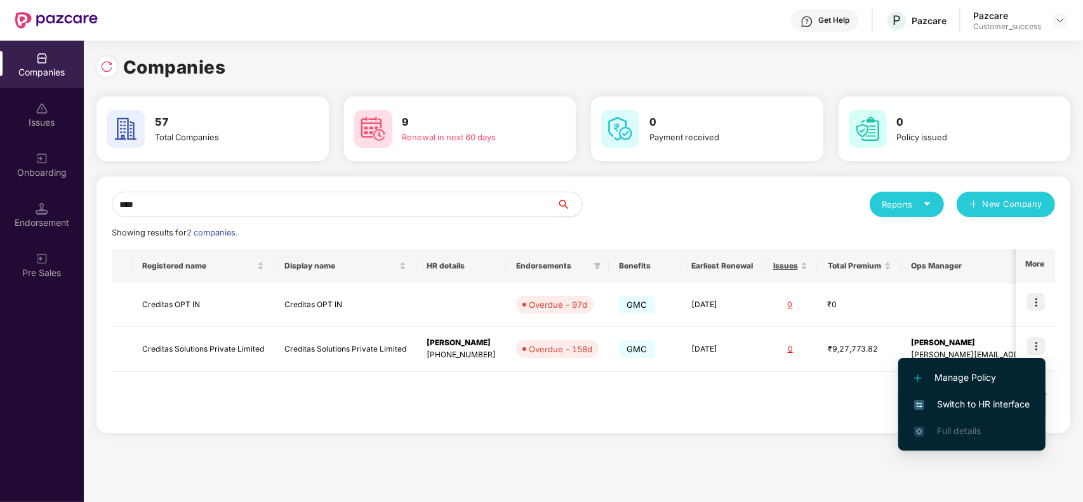
click at [988, 406] on span "Switch to HR interface" at bounding box center [973, 405] width 116 height 14
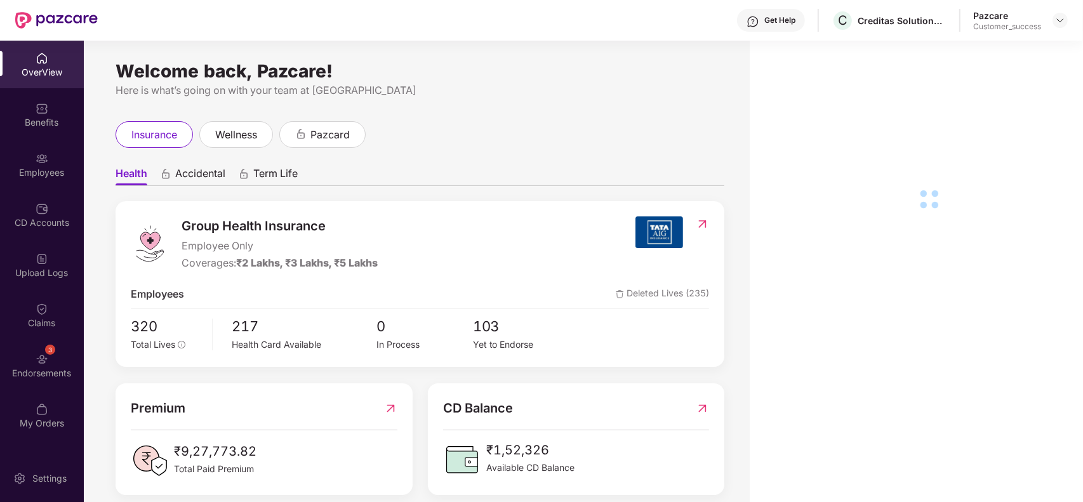
click at [39, 182] on div "Employees" at bounding box center [42, 165] width 84 height 48
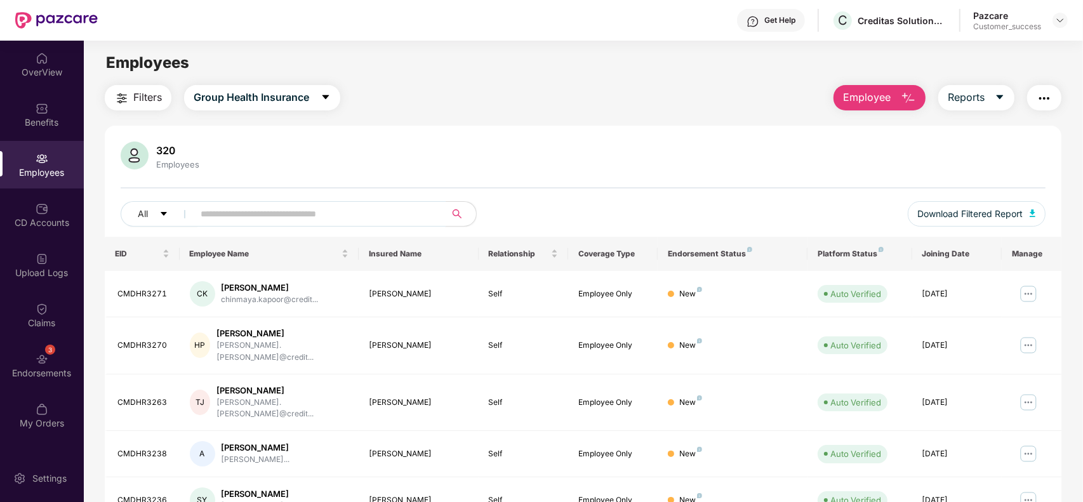
click at [246, 211] on input "text" at bounding box center [315, 214] width 228 height 19
click at [960, 211] on span "Download Filtered Report" at bounding box center [970, 214] width 105 height 14
